Goal: Information Seeking & Learning: Learn about a topic

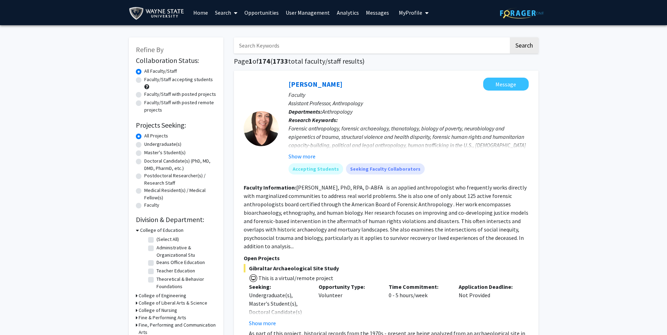
click at [338, 16] on link "Analytics" at bounding box center [347, 12] width 29 height 25
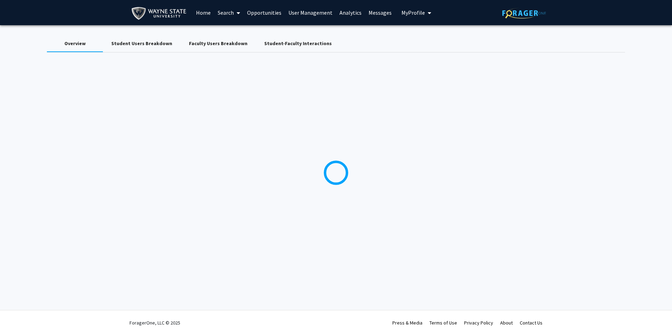
click at [347, 12] on link "Analytics" at bounding box center [350, 12] width 29 height 25
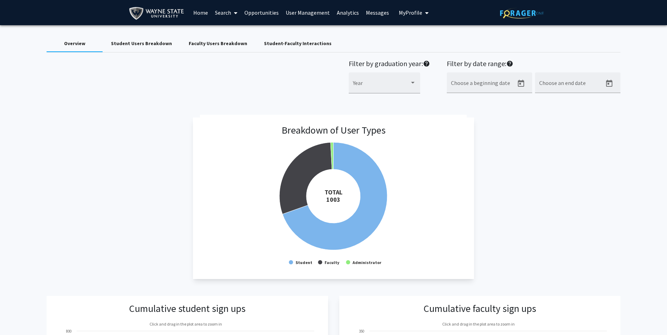
click at [217, 42] on div "Faculty Users Breakdown" at bounding box center [218, 43] width 58 height 7
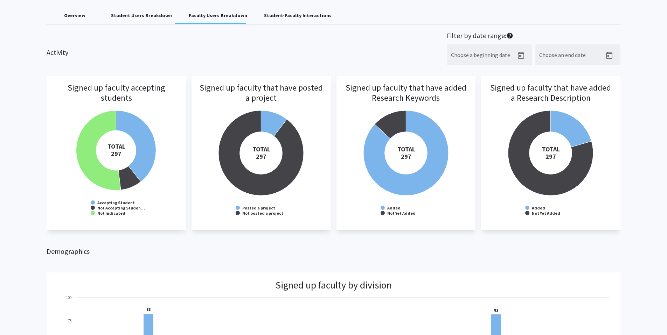
scroll to position [31, 0]
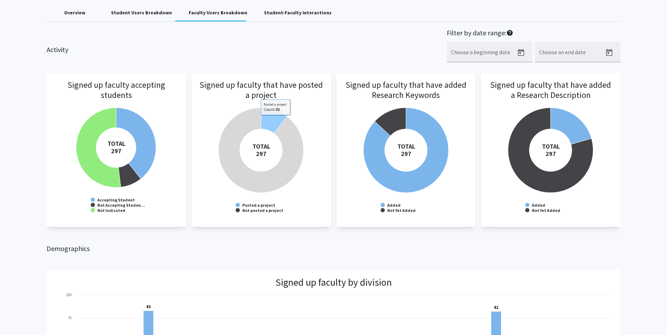
click at [276, 120] on icon at bounding box center [274, 121] width 26 height 26
click at [272, 119] on icon at bounding box center [275, 118] width 26 height 26
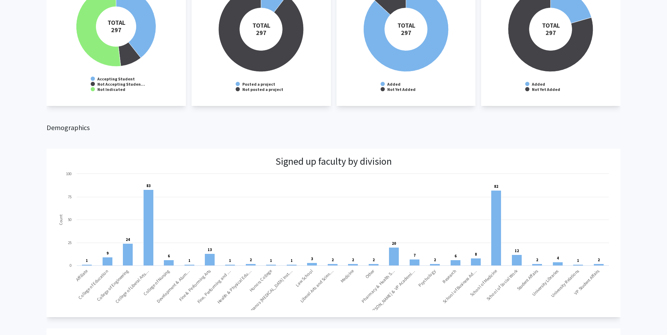
scroll to position [235, 0]
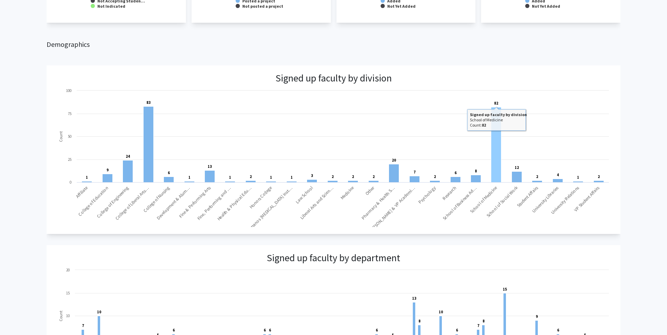
click at [494, 163] on rect at bounding box center [496, 144] width 10 height 75
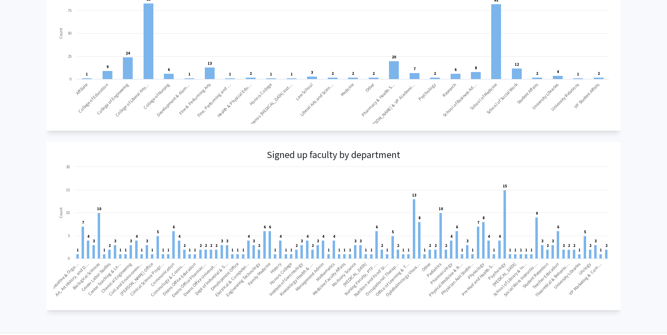
scroll to position [260, 0]
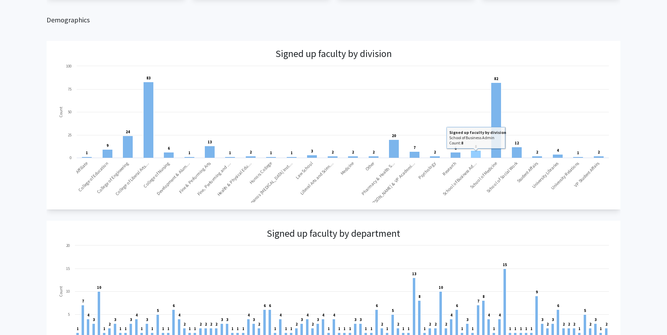
click at [479, 155] on rect at bounding box center [476, 154] width 10 height 7
click at [479, 138] on rect at bounding box center [333, 133] width 559 height 140
click at [476, 155] on rect at bounding box center [476, 154] width 10 height 7
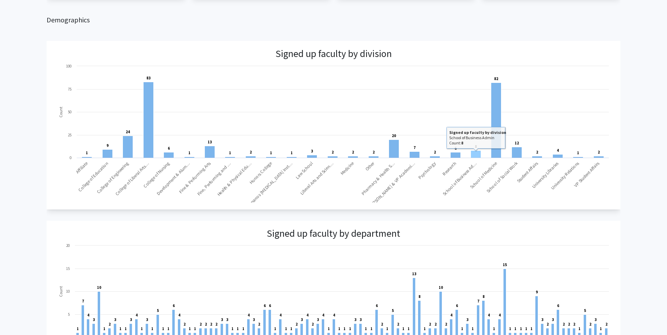
click at [476, 155] on rect at bounding box center [476, 154] width 10 height 7
click at [473, 169] on text "School of Business Admin School of Business Ad…" at bounding box center [460, 179] width 36 height 36
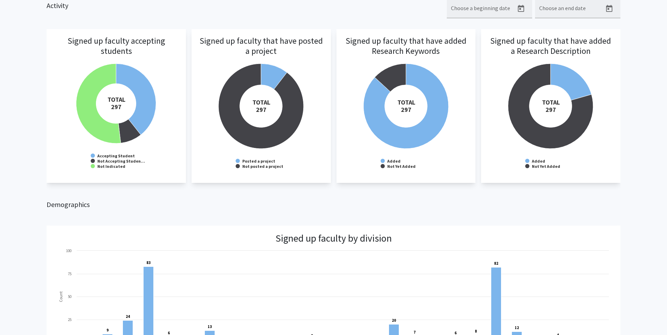
scroll to position [173, 0]
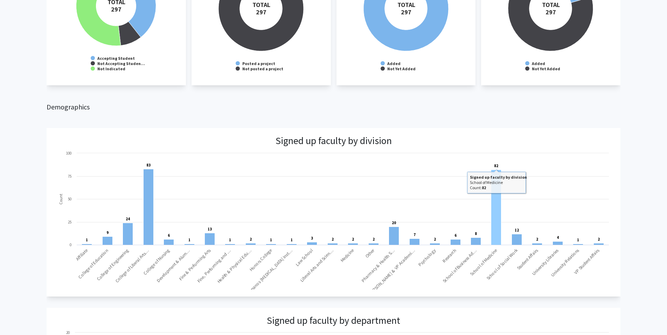
click at [497, 185] on rect at bounding box center [496, 207] width 10 height 75
